Goal: Information Seeking & Learning: Learn about a topic

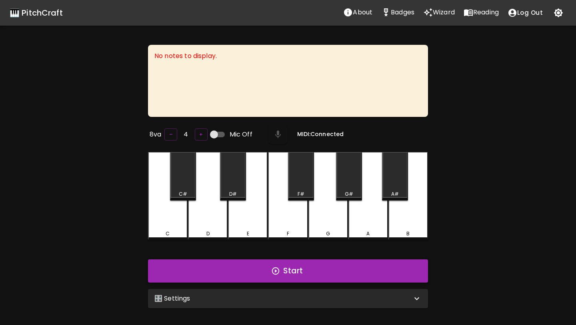
click at [327, 265] on button "Start" at bounding box center [288, 270] width 280 height 23
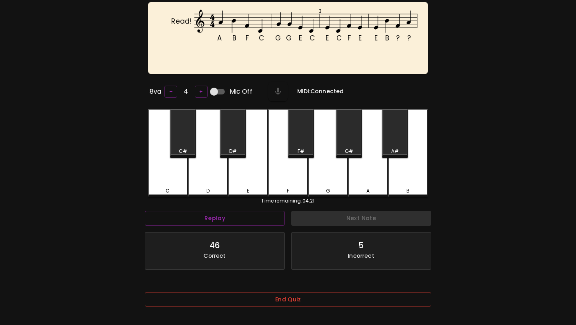
scroll to position [80, 0]
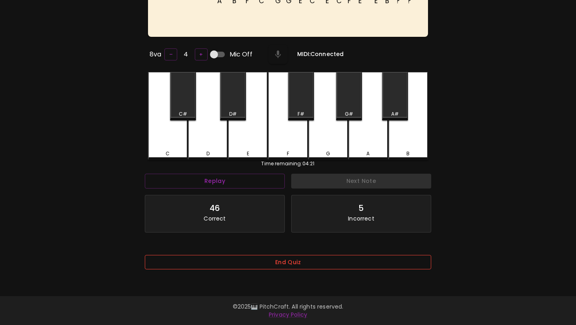
click at [302, 262] on button "End Quiz" at bounding box center [288, 262] width 287 height 15
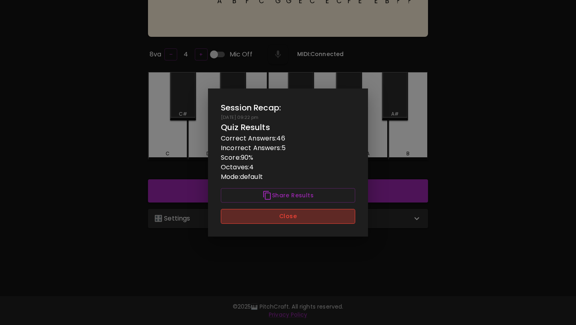
click at [307, 220] on button "Close" at bounding box center [288, 216] width 134 height 15
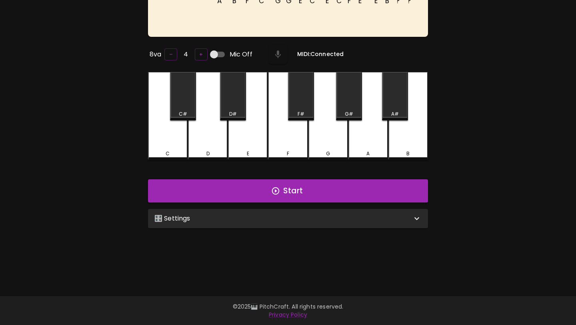
click at [305, 221] on div "🎛️ Settings" at bounding box center [288, 218] width 280 height 19
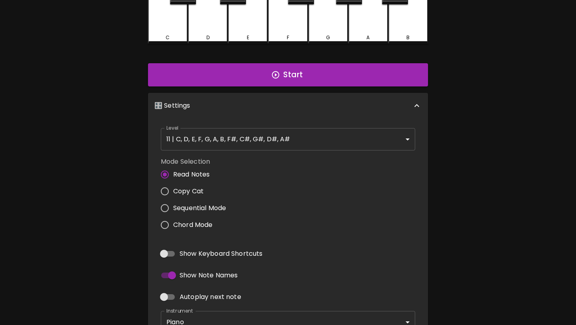
scroll to position [195, 0]
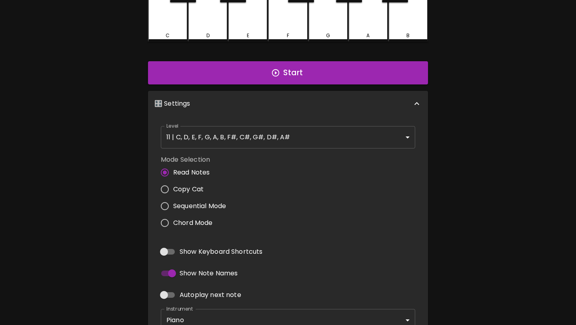
click at [217, 207] on span "Sequential Mode" at bounding box center [199, 206] width 53 height 10
click at [173, 207] on input "Sequential Mode" at bounding box center [164, 206] width 17 height 17
radio input "true"
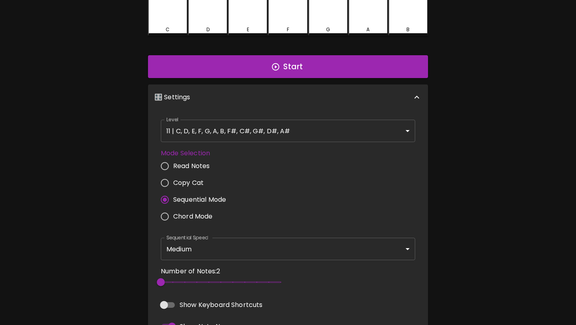
scroll to position [195, 0]
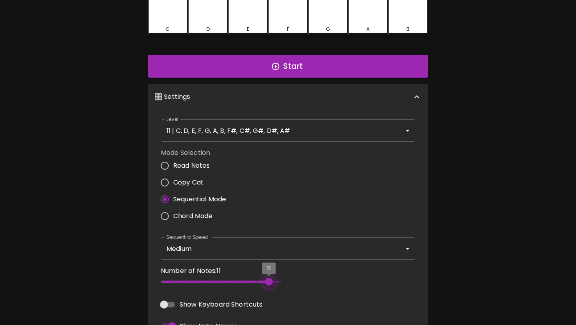
type input "12"
drag, startPoint x: 267, startPoint y: 279, endPoint x: 305, endPoint y: 282, distance: 38.2
click at [305, 282] on div "Number of Notes: 12 12" at bounding box center [288, 278] width 261 height 31
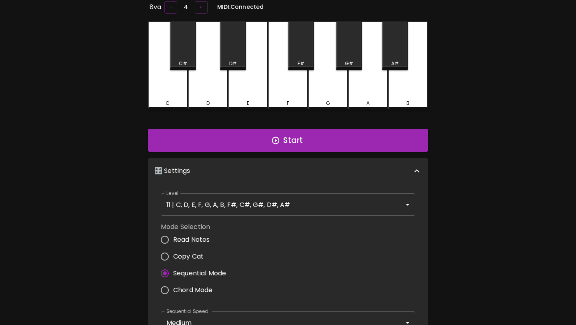
scroll to position [0, 0]
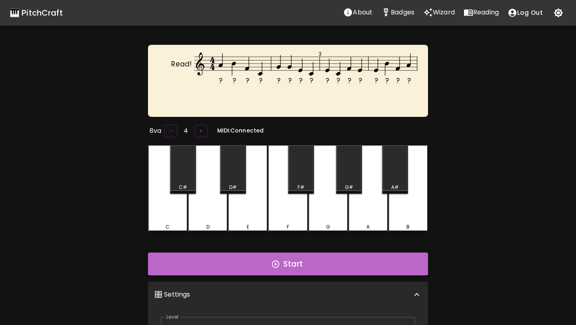
click at [300, 258] on button "Start" at bounding box center [288, 264] width 280 height 23
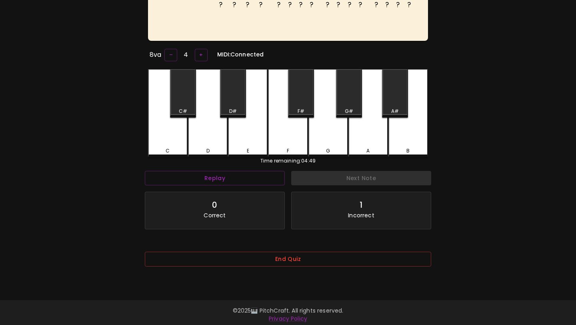
scroll to position [80, 0]
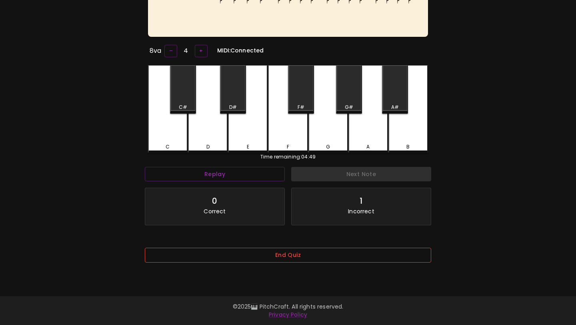
click at [300, 255] on button "End Quiz" at bounding box center [288, 255] width 287 height 15
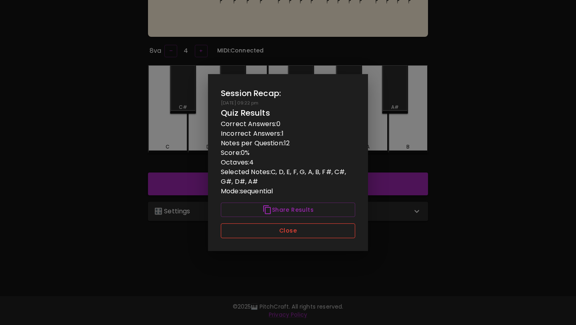
click at [305, 235] on button "Close" at bounding box center [288, 230] width 134 height 15
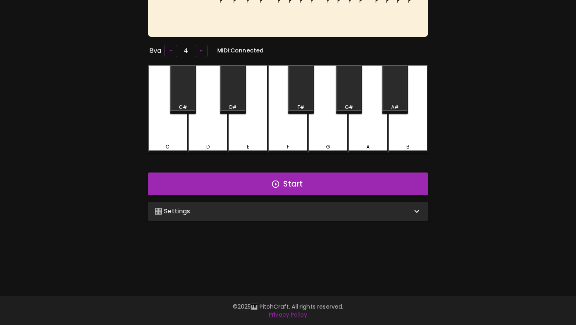
click at [312, 202] on div "🎛️ Settings" at bounding box center [288, 211] width 280 height 19
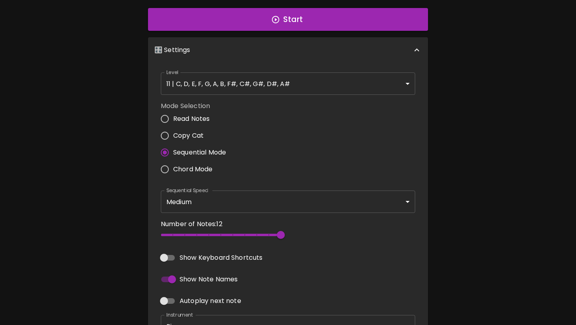
scroll to position [303, 0]
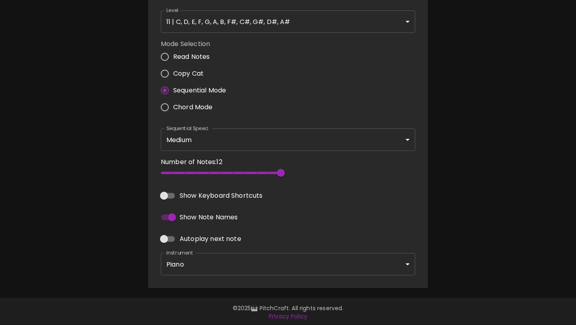
click at [184, 104] on span "Chord Mode" at bounding box center [193, 107] width 40 height 10
click at [173, 104] on input "Chord Mode" at bounding box center [164, 107] width 17 height 17
radio input "true"
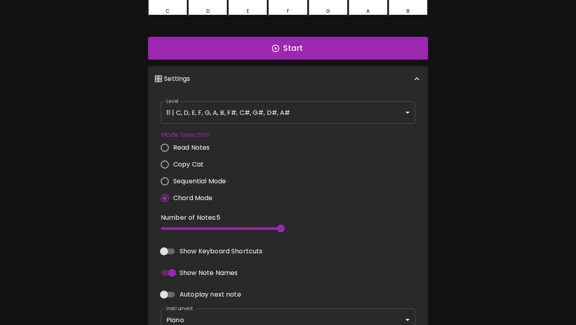
scroll to position [193, 0]
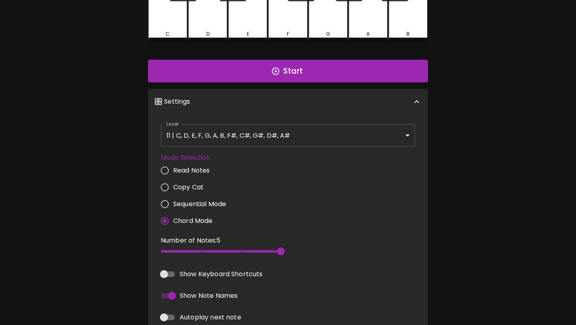
click at [269, 148] on div "Level 11 | C, D, E, F, G, A, B, F#, C#, G#, D#, A# 21 Level" at bounding box center [288, 135] width 261 height 29
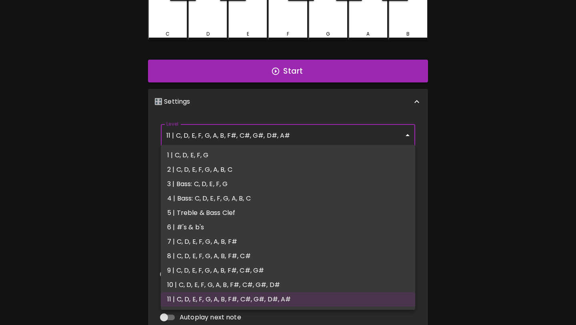
click at [271, 134] on body "🎹 PitchCraft About Badges Wizard Reading Log Out ? ? ? ? ? ? ? ? ? ? ? ? ? ? ? …" at bounding box center [288, 104] width 576 height 595
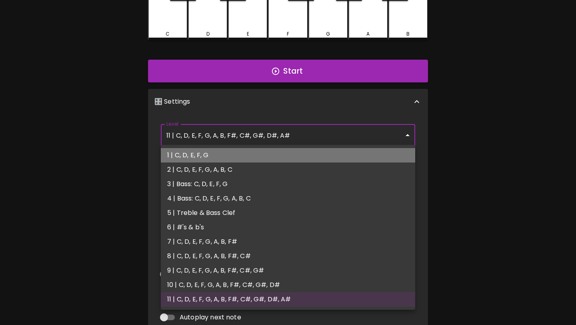
click at [247, 154] on li "1 | C, D, E, F, G" at bounding box center [288, 155] width 255 height 14
type input "1"
type input "2"
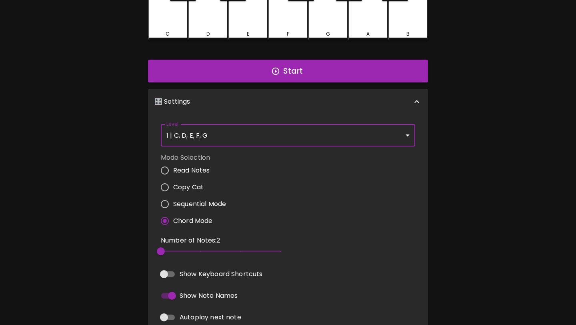
scroll to position [0, 0]
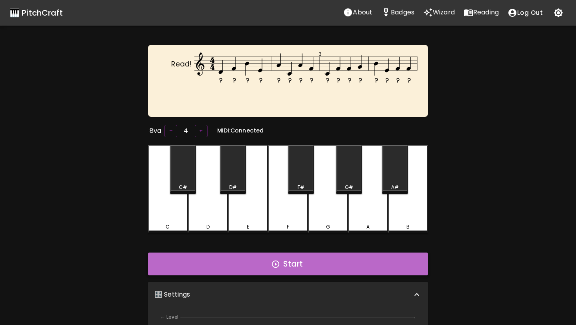
click at [256, 265] on button "Start" at bounding box center [288, 264] width 280 height 23
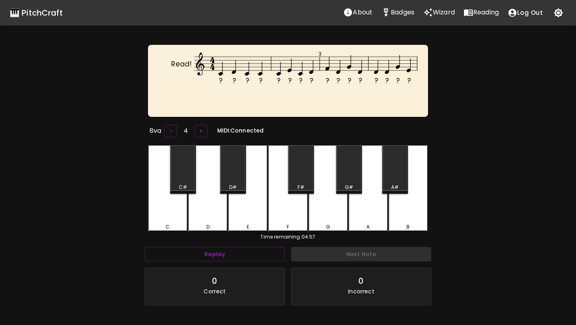
scroll to position [80, 0]
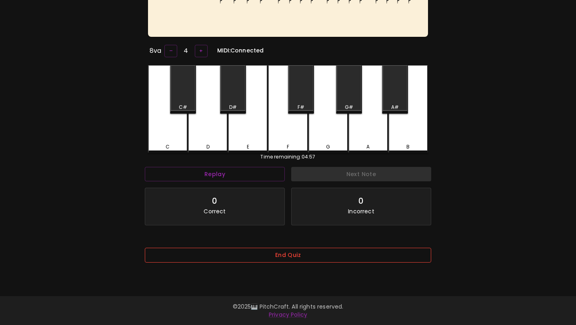
click at [259, 257] on button "End Quiz" at bounding box center [288, 255] width 287 height 15
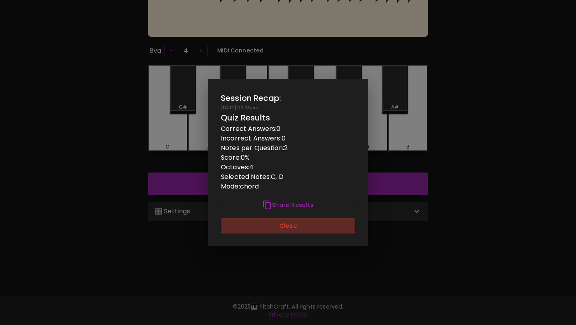
click at [267, 223] on button "Close" at bounding box center [288, 226] width 134 height 15
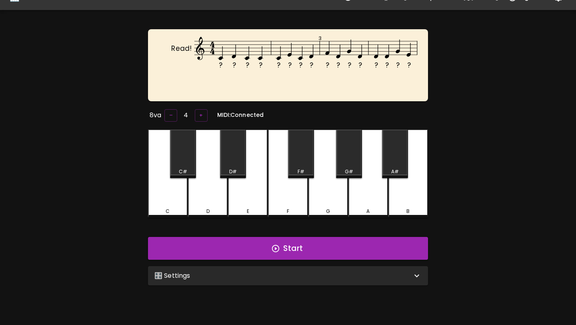
scroll to position [0, 0]
